Goal: Task Accomplishment & Management: Manage account settings

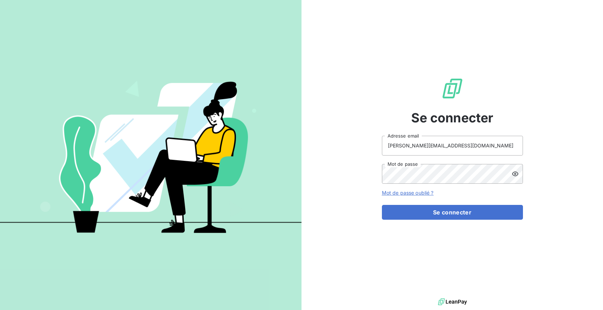
type input "[PERSON_NAME][EMAIL_ADDRESS][DOMAIN_NAME]"
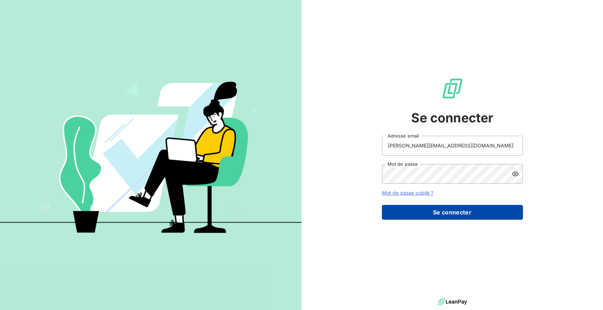
click at [457, 210] on button "Se connecter" at bounding box center [452, 212] width 141 height 15
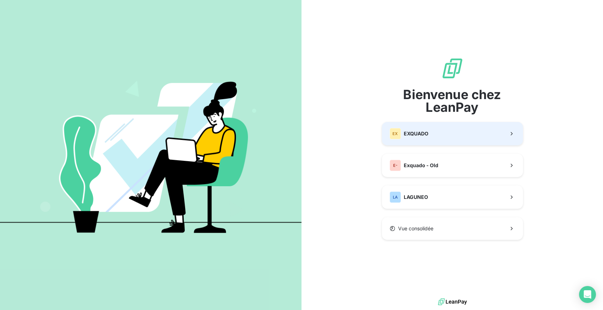
click at [398, 135] on div "EX" at bounding box center [395, 133] width 11 height 11
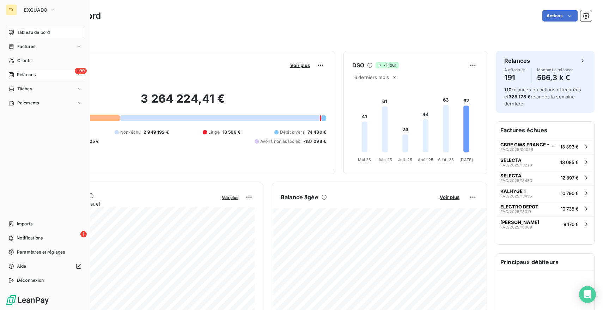
click at [28, 72] on span "Relances" at bounding box center [26, 75] width 19 height 6
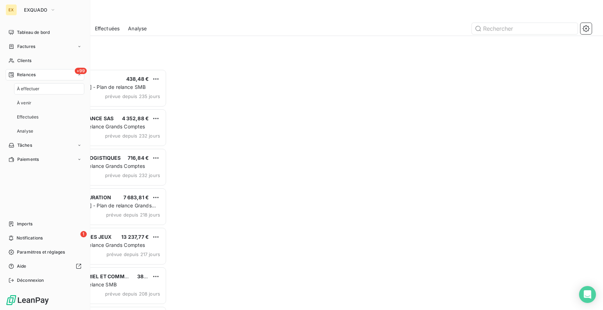
scroll to position [241, 133]
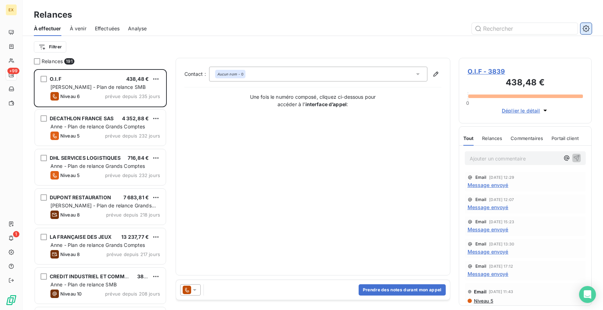
click at [586, 27] on icon "button" at bounding box center [586, 28] width 7 height 7
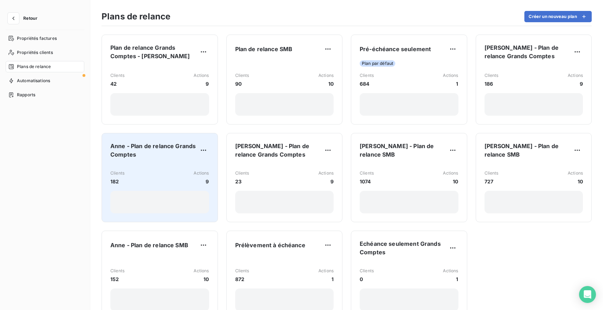
click at [163, 174] on div "Clients 182 Actions 9" at bounding box center [159, 177] width 99 height 15
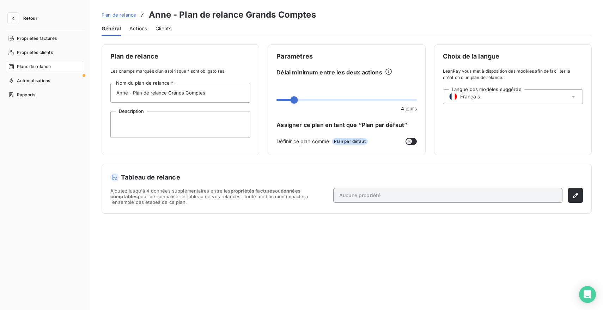
click at [143, 30] on span "Actions" at bounding box center [138, 28] width 18 height 7
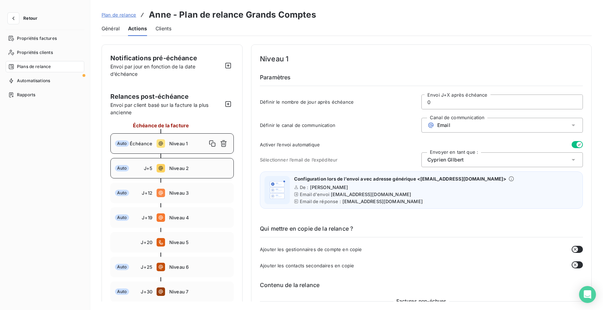
click at [175, 168] on span "Niveau 2" at bounding box center [199, 168] width 60 height 6
click at [174, 192] on span "Niveau 3" at bounding box center [199, 193] width 60 height 6
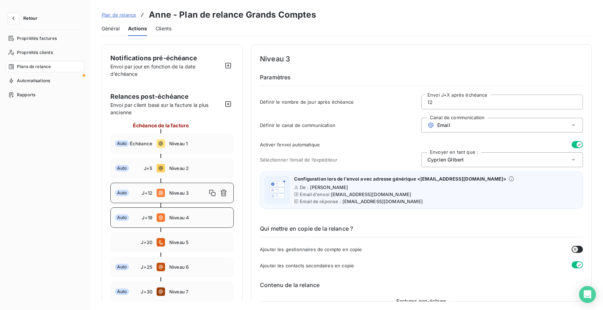
click at [176, 218] on span "Niveau 4" at bounding box center [199, 218] width 60 height 6
click at [184, 171] on div "Auto J+5 Niveau 2" at bounding box center [171, 168] width 123 height 20
click at [178, 192] on span "Niveau 3" at bounding box center [199, 193] width 60 height 6
click at [175, 163] on div "Auto J+5 Niveau 2" at bounding box center [171, 168] width 123 height 20
type input "5"
